Goal: Browse casually

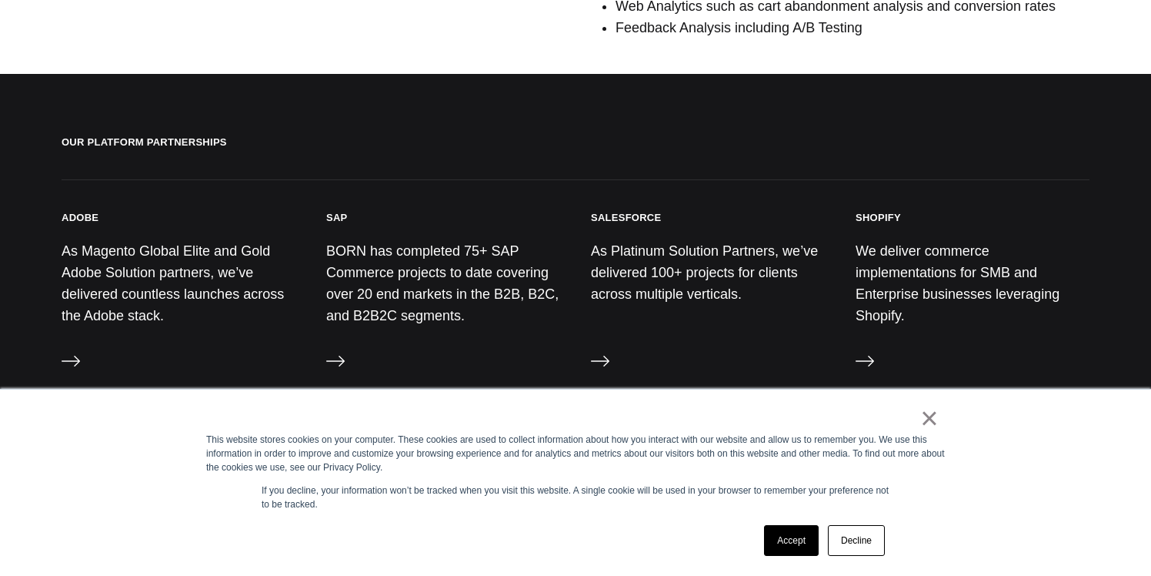
scroll to position [1630, 0]
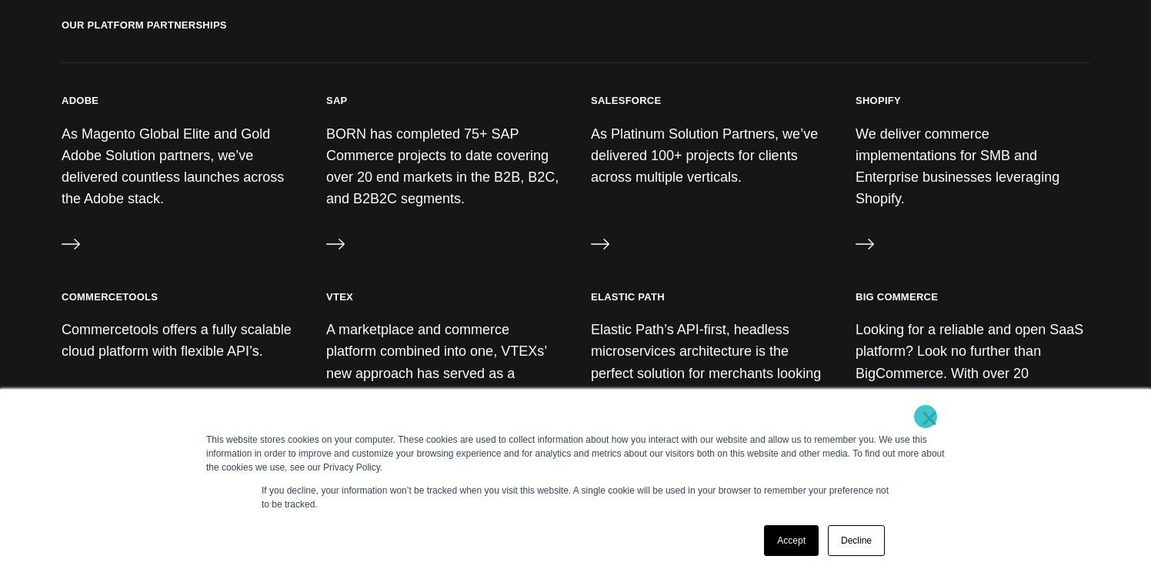
click at [926, 416] on link "×" at bounding box center [929, 418] width 18 height 14
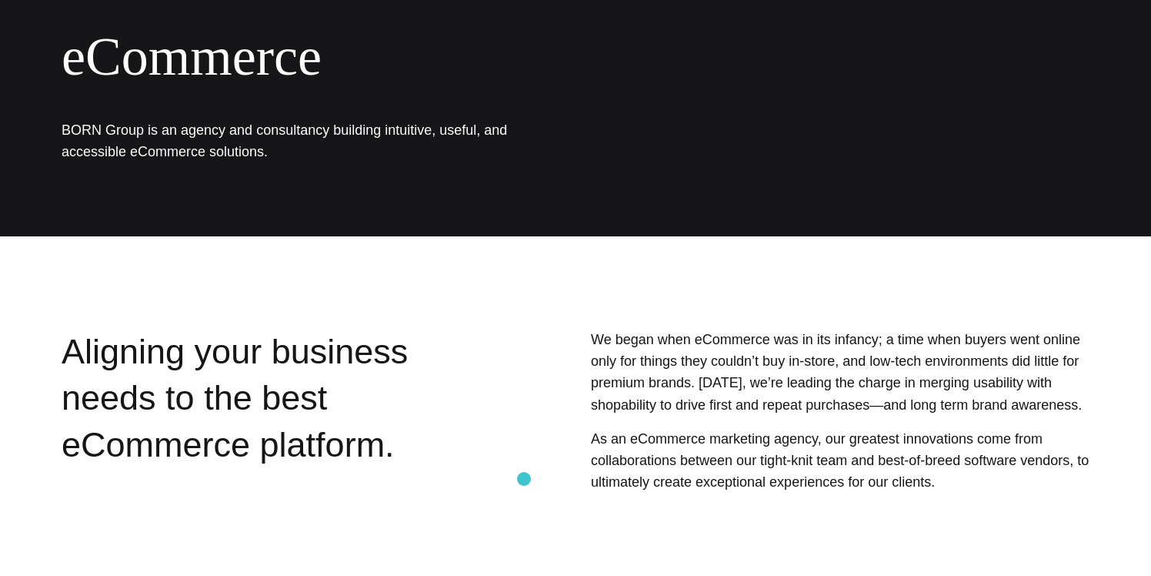
scroll to position [0, 0]
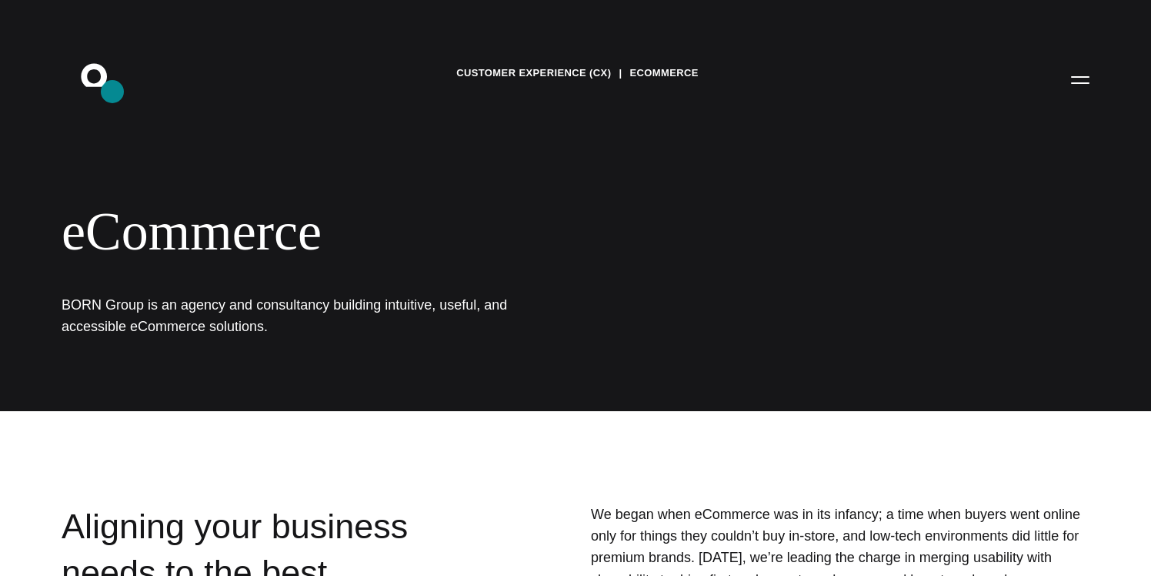
click at [112, 92] on icon ".st0{display:none;} .st1{display:inline;} .st2{font-family:'HelveticaNeue-Mediu…" at bounding box center [104, 79] width 98 height 40
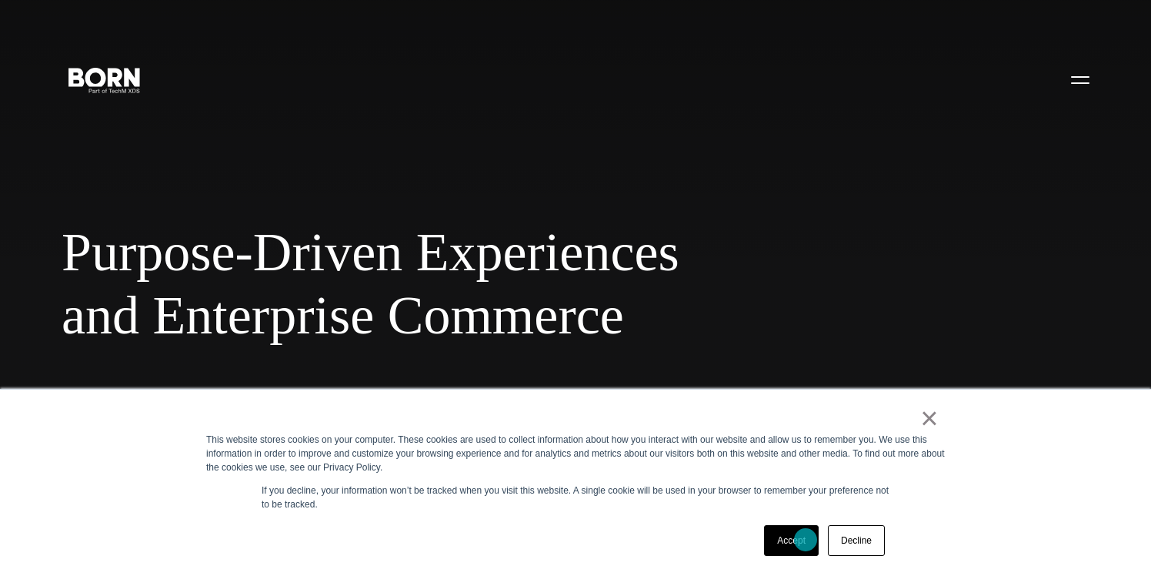
click at [806, 539] on link "Accept" at bounding box center [791, 540] width 55 height 31
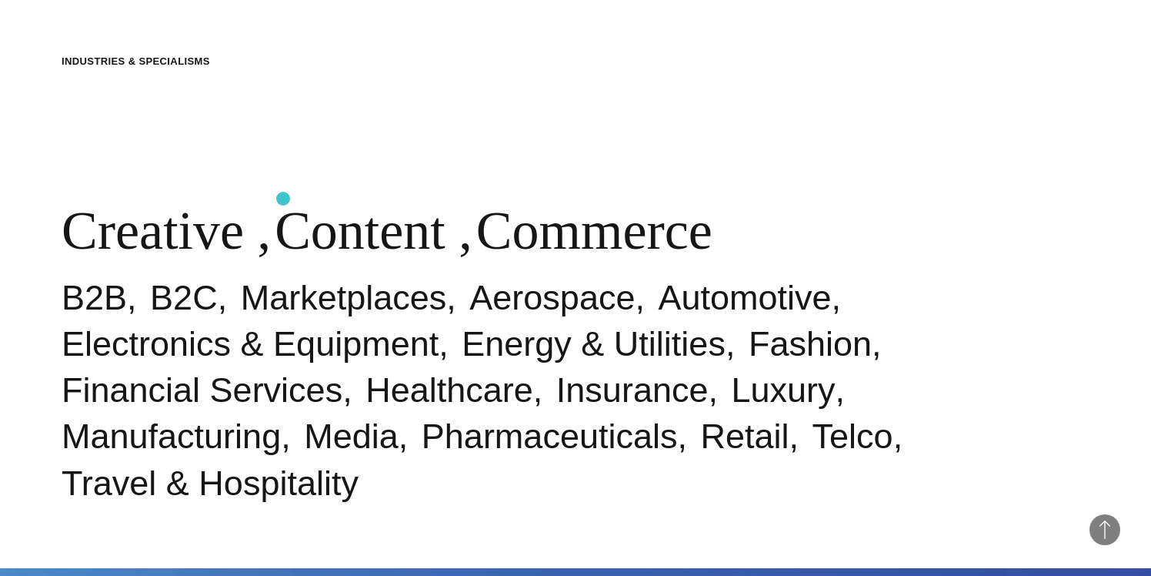
scroll to position [575, 0]
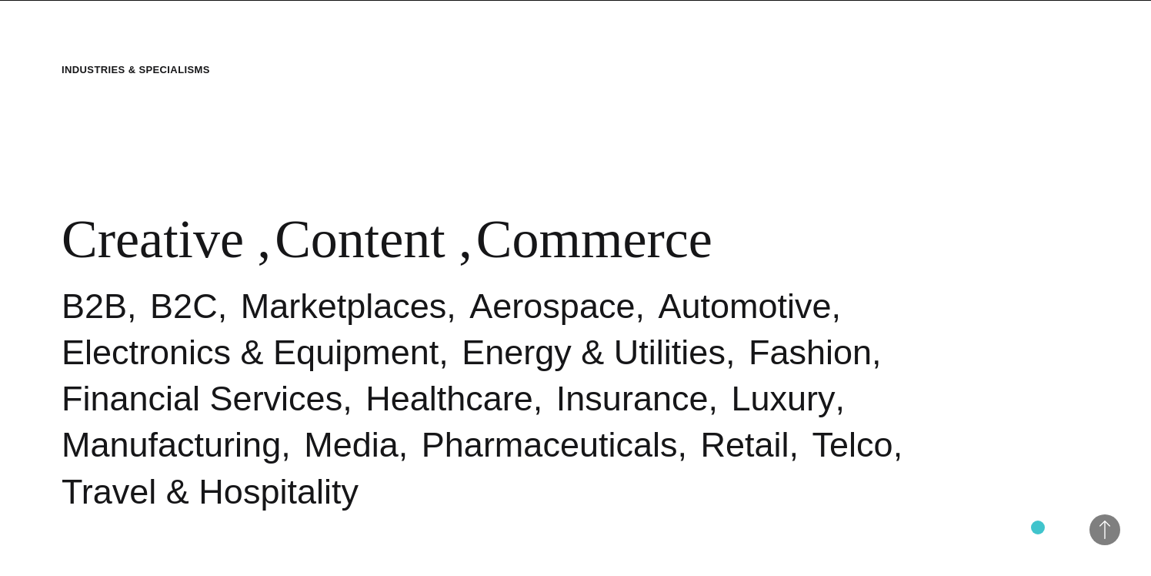
click at [1038, 527] on div "Industries & Specialisms Creative , Content , Commerce B2B B2C Marketplaces Aer…" at bounding box center [575, 289] width 1151 height 576
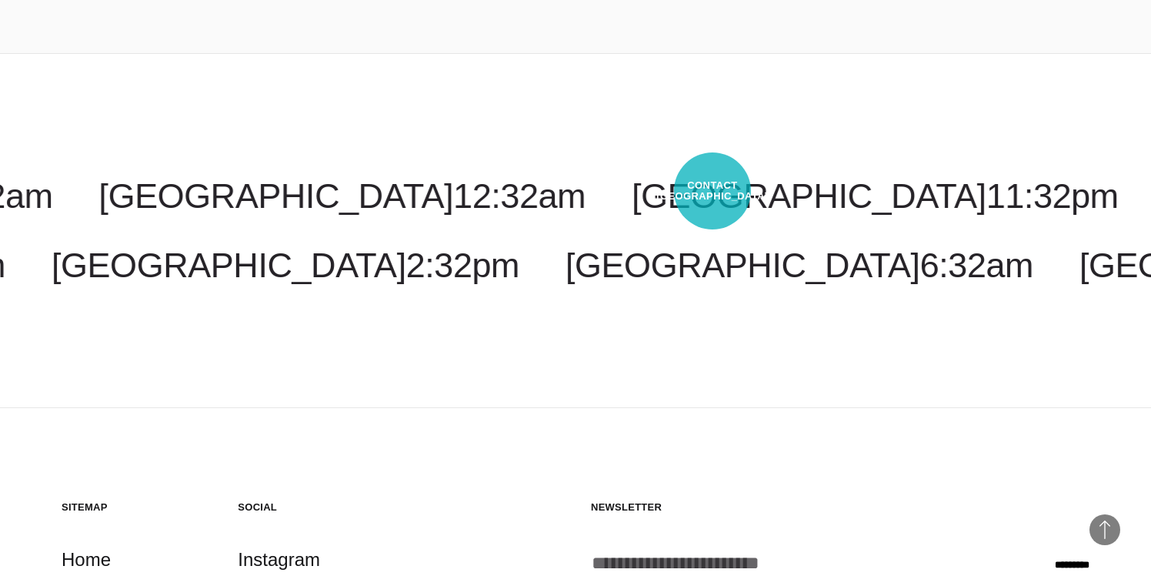
scroll to position [3892, 0]
